Goal: Transaction & Acquisition: Obtain resource

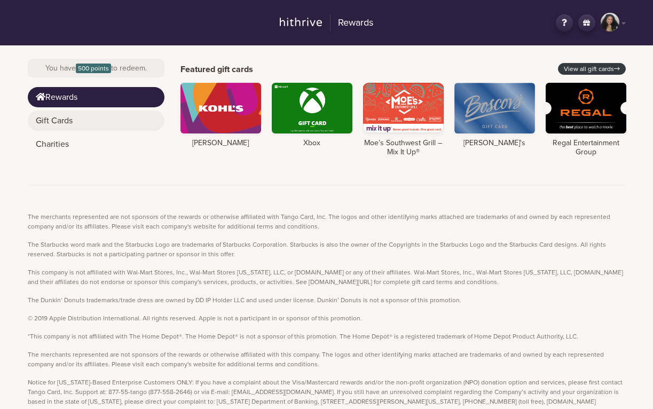
click at [95, 126] on link "Gift Cards" at bounding box center [96, 121] width 137 height 20
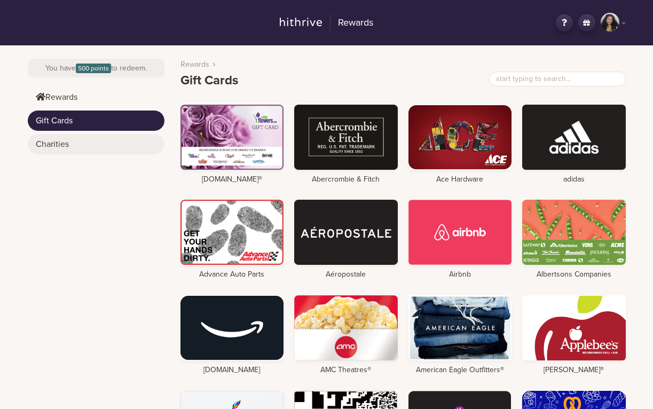
click at [95, 143] on link "Charities" at bounding box center [96, 144] width 137 height 20
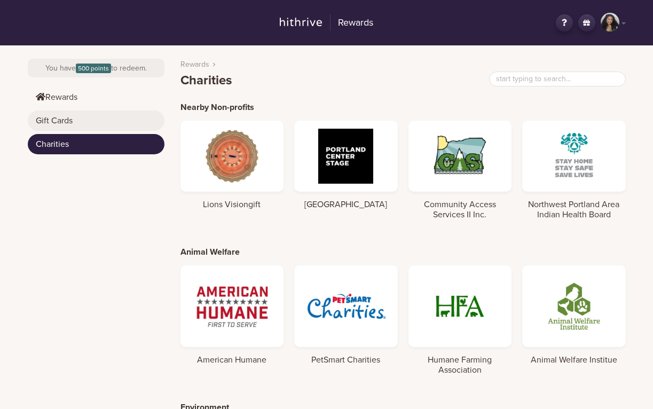
click at [99, 126] on link "Gift Cards" at bounding box center [96, 121] width 137 height 20
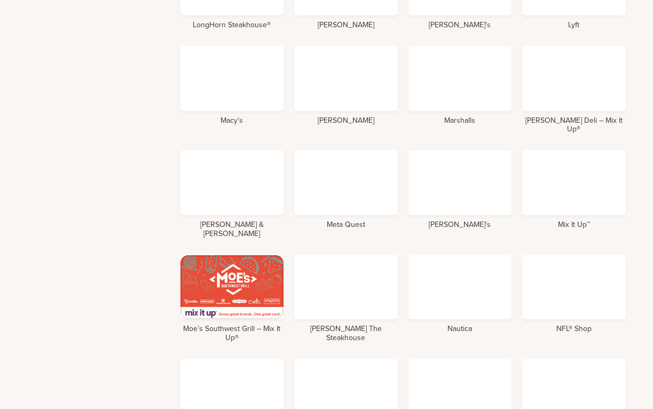
scroll to position [2809, 0]
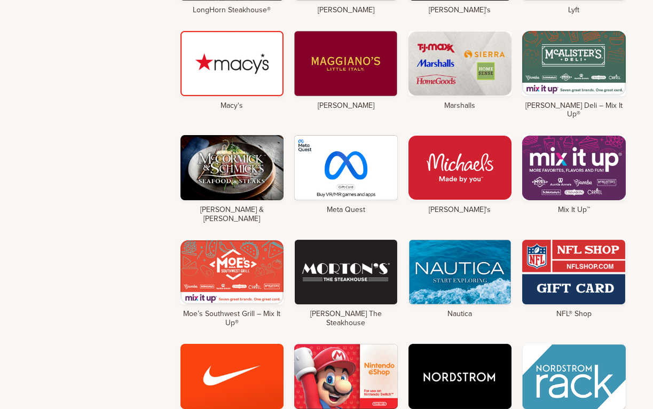
click at [402, 146] on li "Meta Quest" at bounding box center [346, 179] width 114 height 104
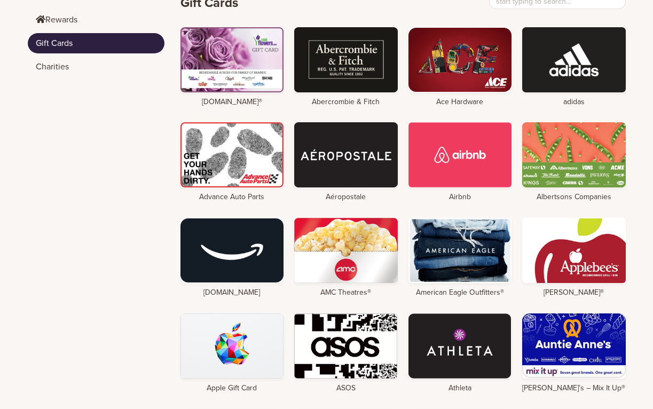
scroll to position [0, 0]
